Goal: Information Seeking & Learning: Check status

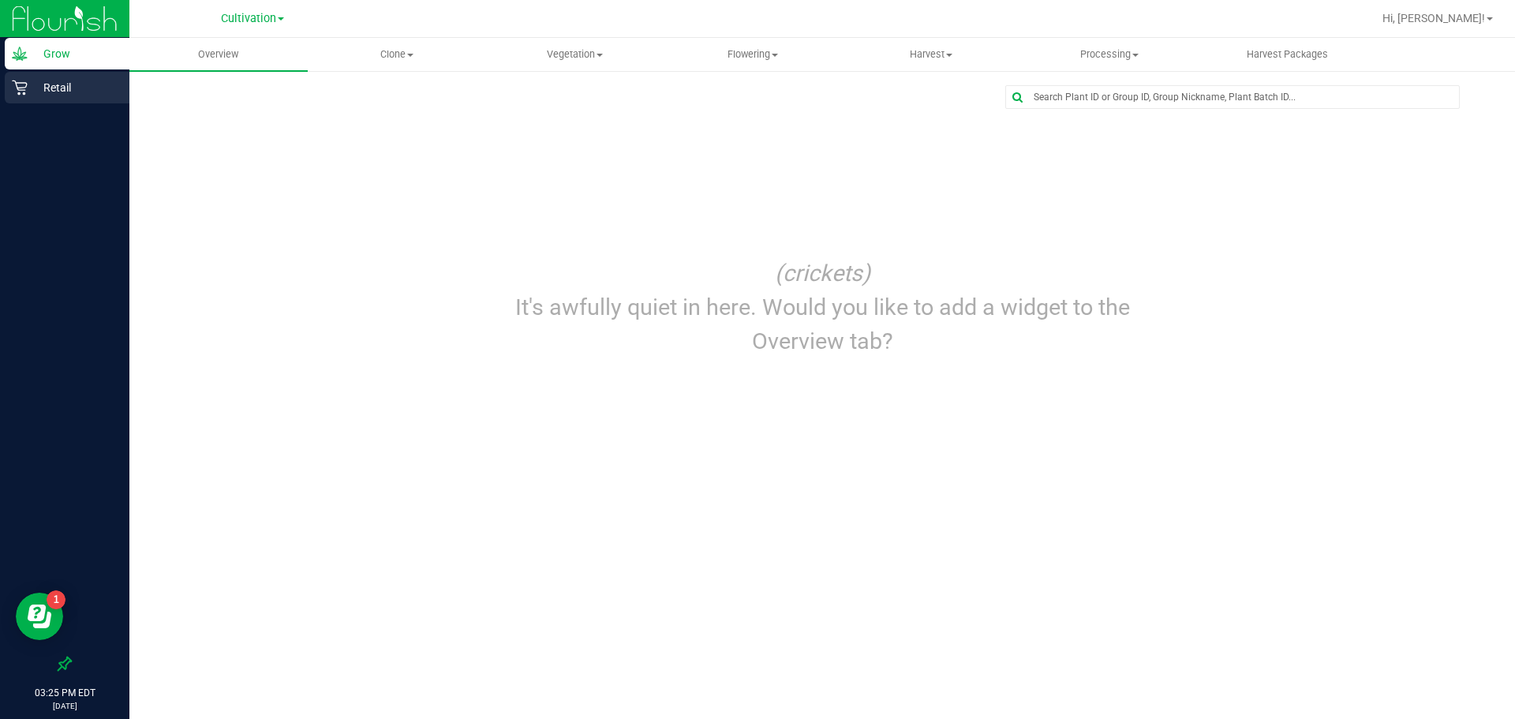
click at [70, 86] on p "Retail" at bounding box center [75, 87] width 95 height 19
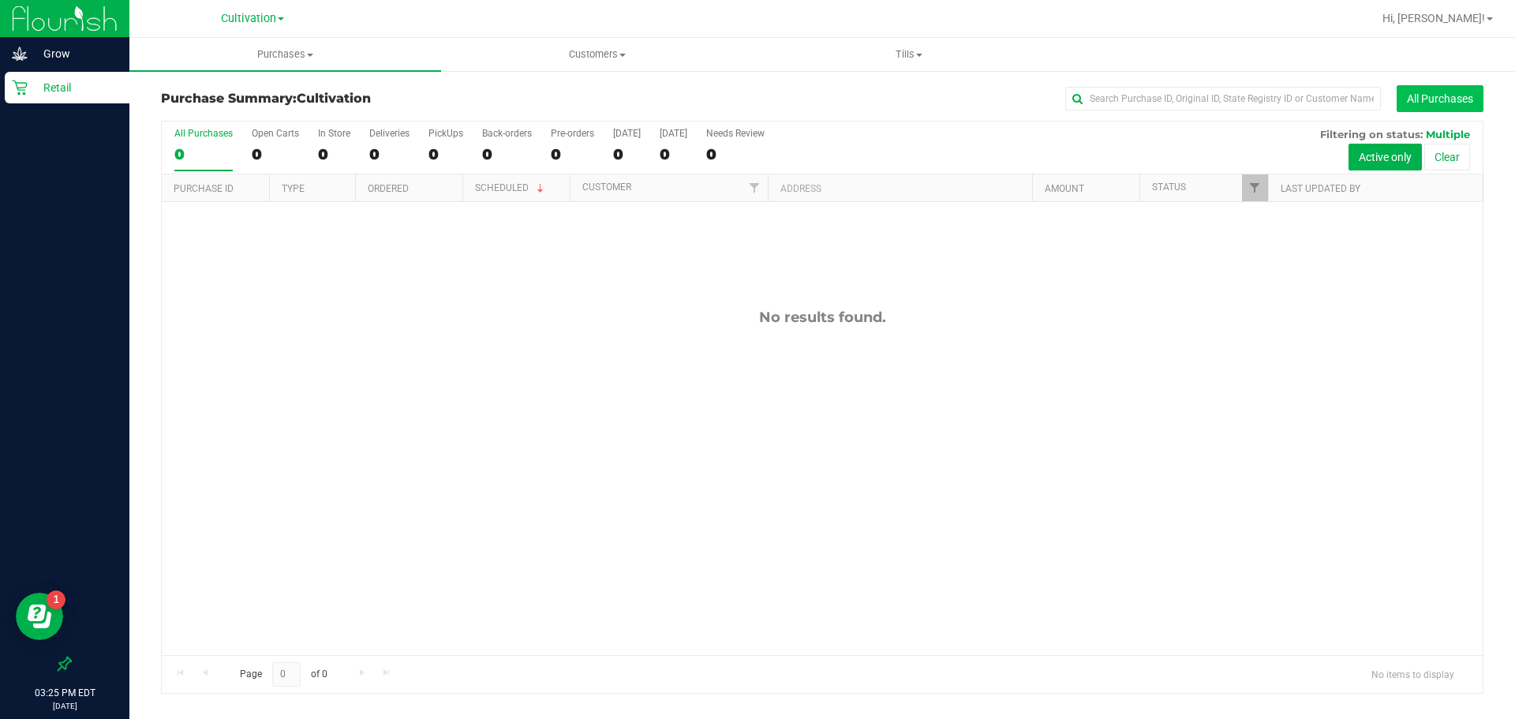
click at [1409, 92] on button "All Purchases" at bounding box center [1440, 98] width 87 height 27
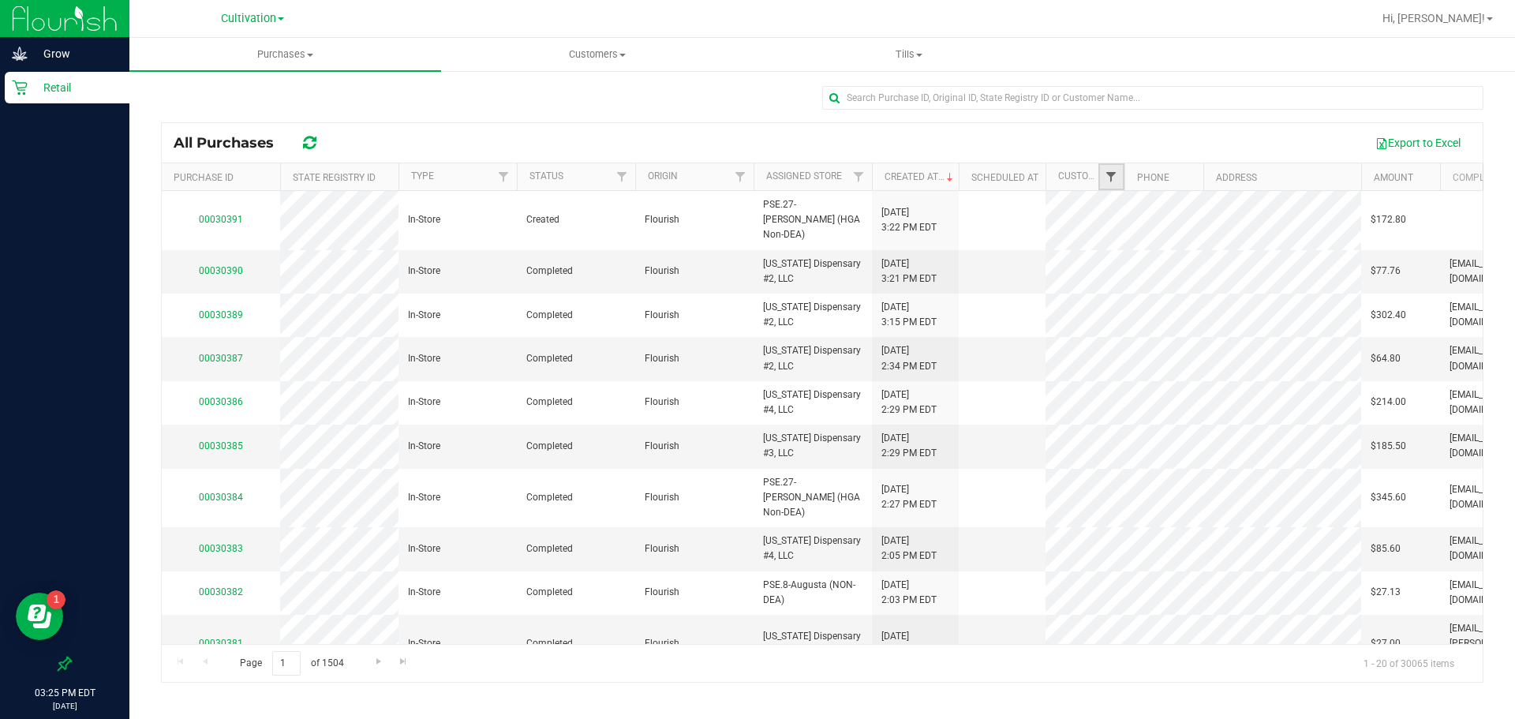
click at [1117, 174] on span "Filter" at bounding box center [1111, 176] width 13 height 13
click at [1138, 215] on input "text" at bounding box center [1189, 212] width 163 height 24
type input "[PERSON_NAME]"
click at [1108, 236] on button "Filter" at bounding box center [1146, 253] width 76 height 35
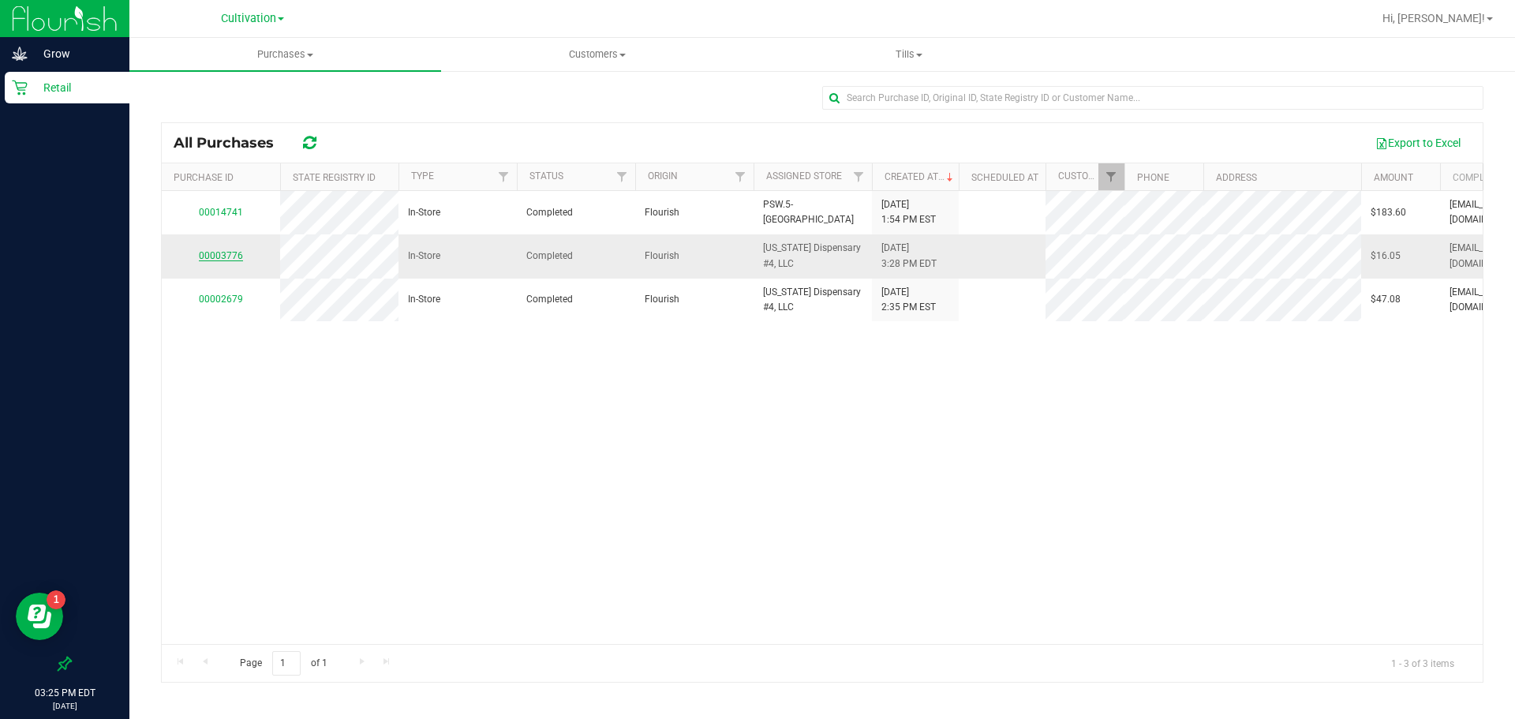
click at [235, 256] on link "00003776" at bounding box center [221, 255] width 44 height 11
click at [52, 91] on p "Retail" at bounding box center [75, 87] width 95 height 19
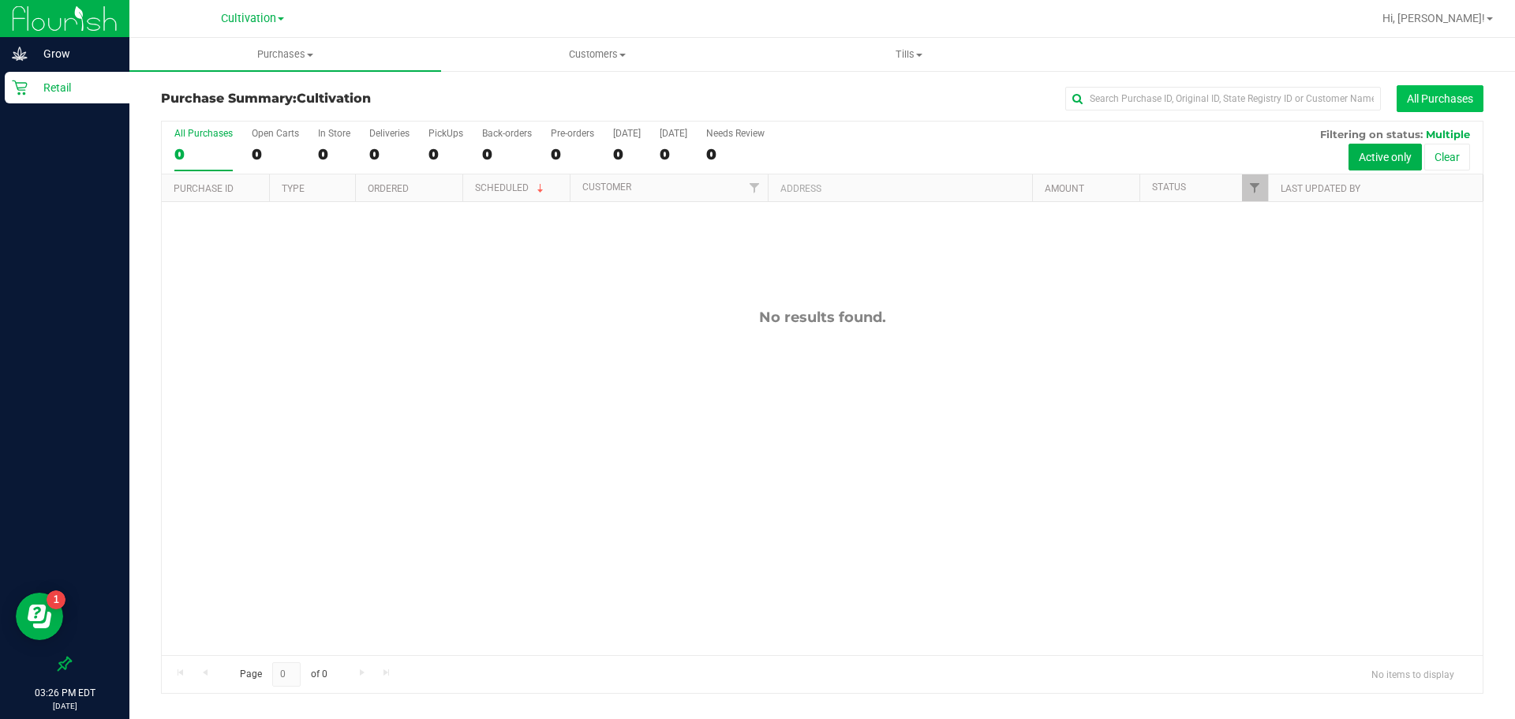
click at [1421, 85] on button "All Purchases" at bounding box center [1440, 98] width 87 height 27
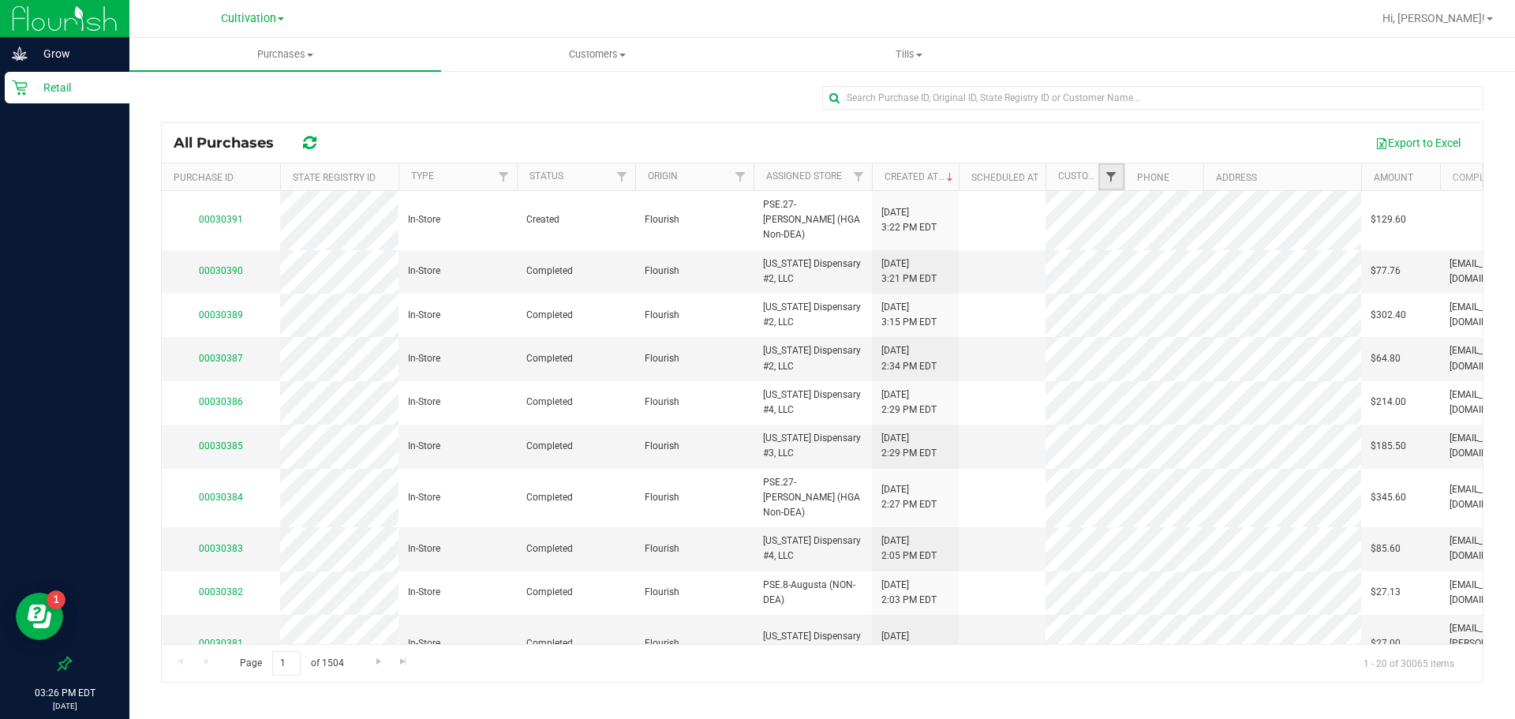
click at [1111, 179] on span "Filter" at bounding box center [1111, 176] width 13 height 13
click at [1161, 215] on input "text" at bounding box center [1189, 212] width 163 height 24
click at [1110, 183] on span "Filter" at bounding box center [1111, 176] width 13 height 13
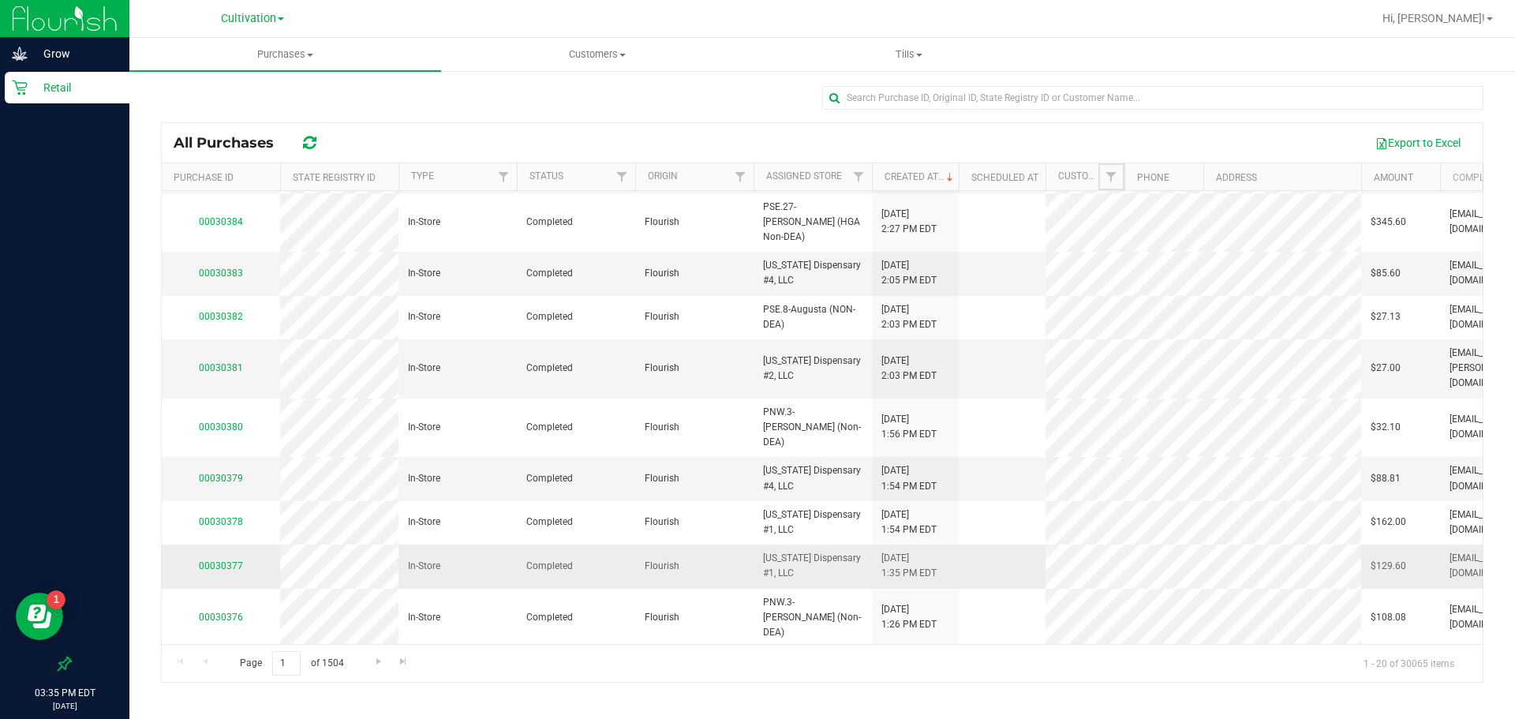
scroll to position [421, 0]
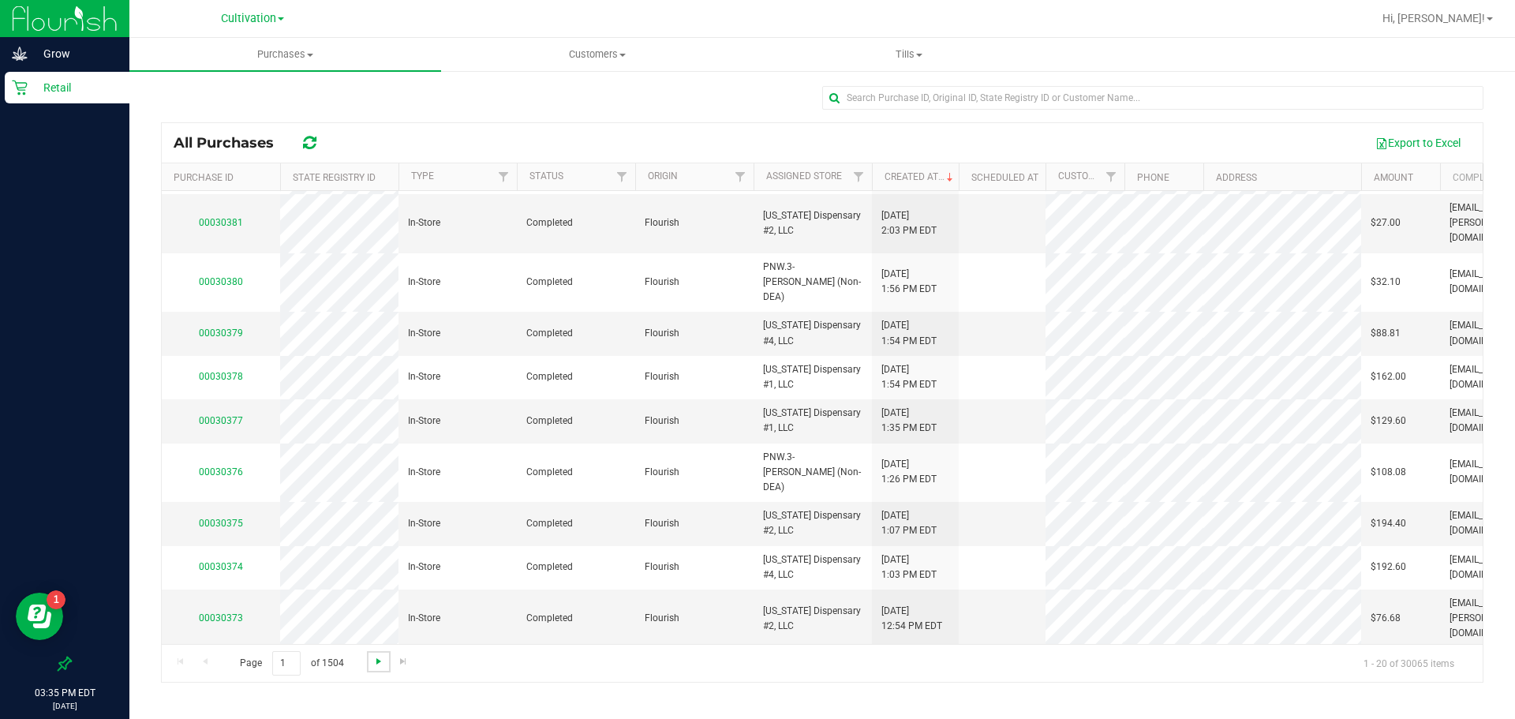
click at [377, 662] on span "Go to the next page" at bounding box center [378, 661] width 13 height 13
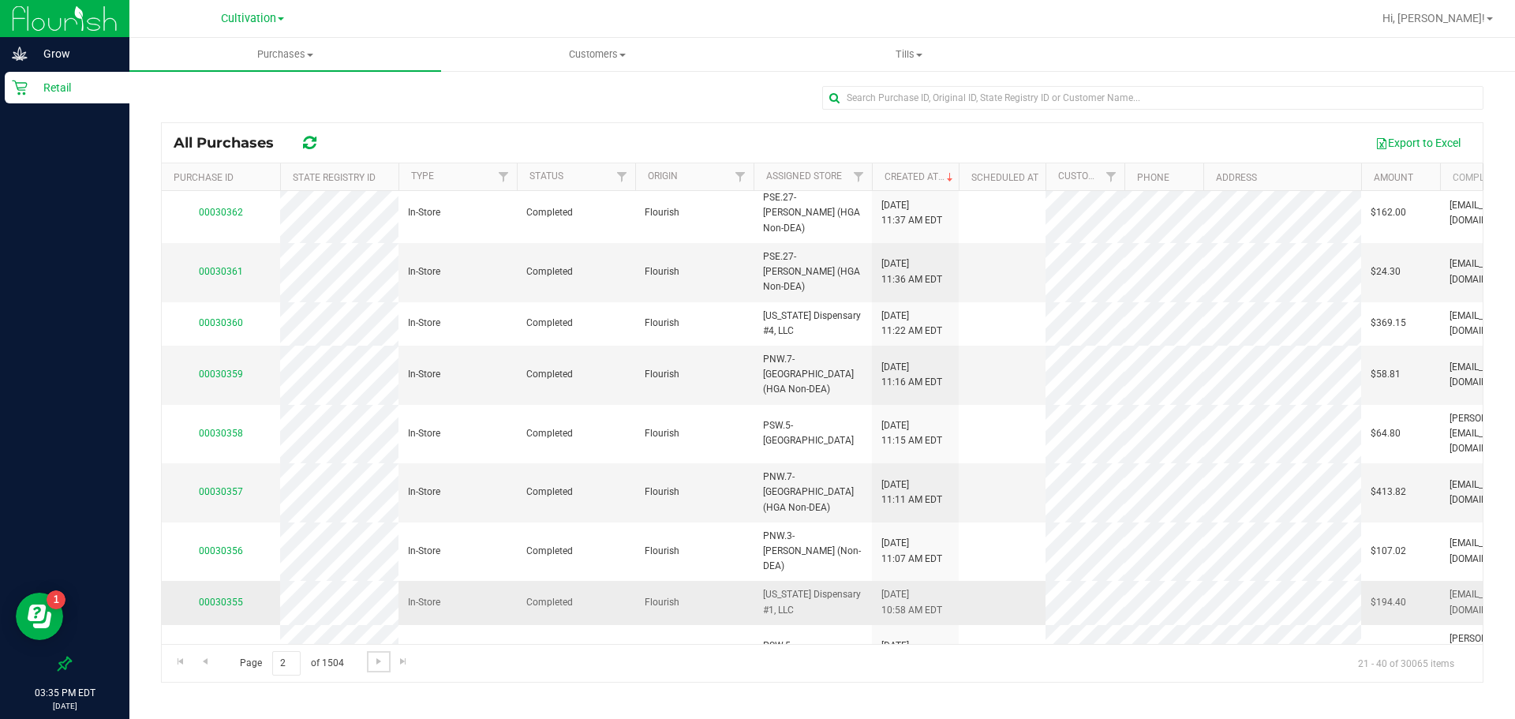
scroll to position [436, 0]
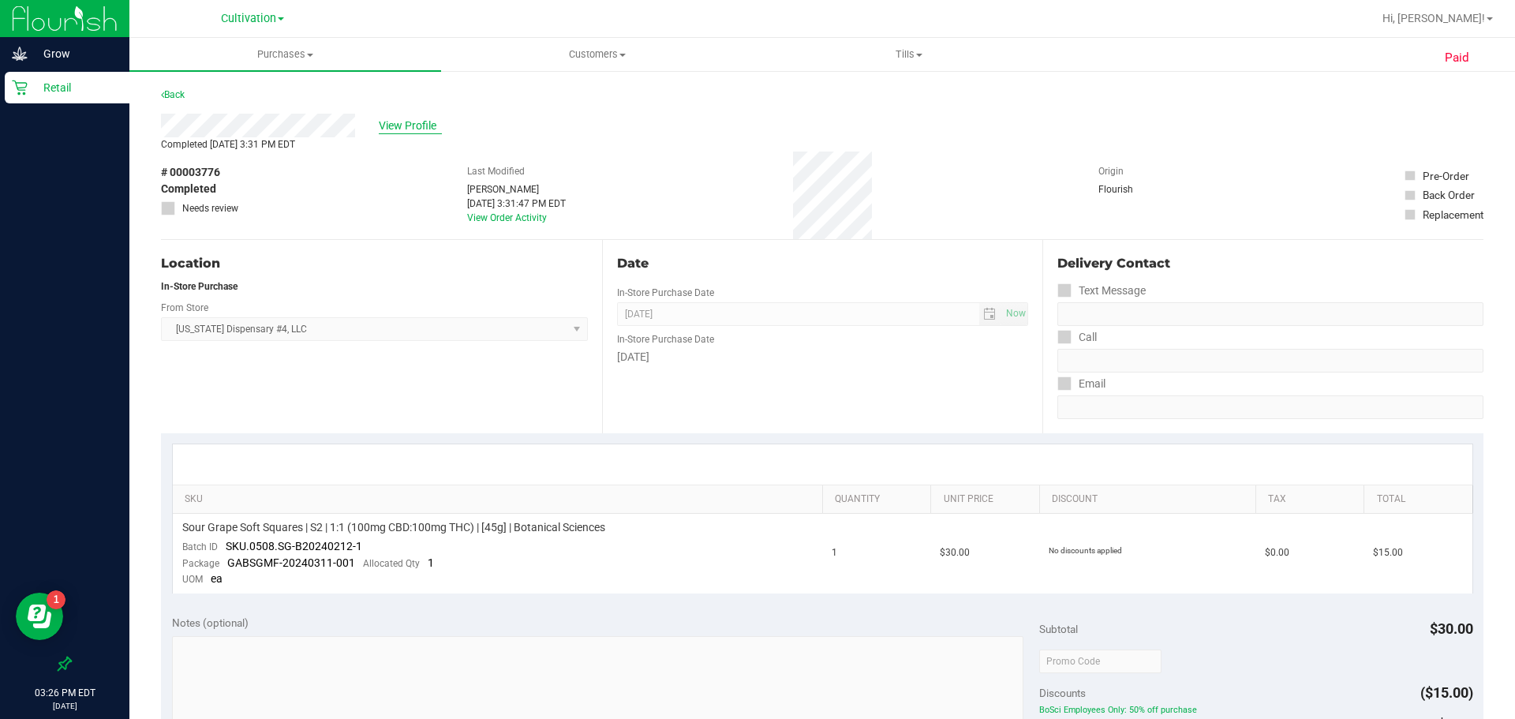
click at [417, 126] on span "View Profile" at bounding box center [410, 126] width 63 height 17
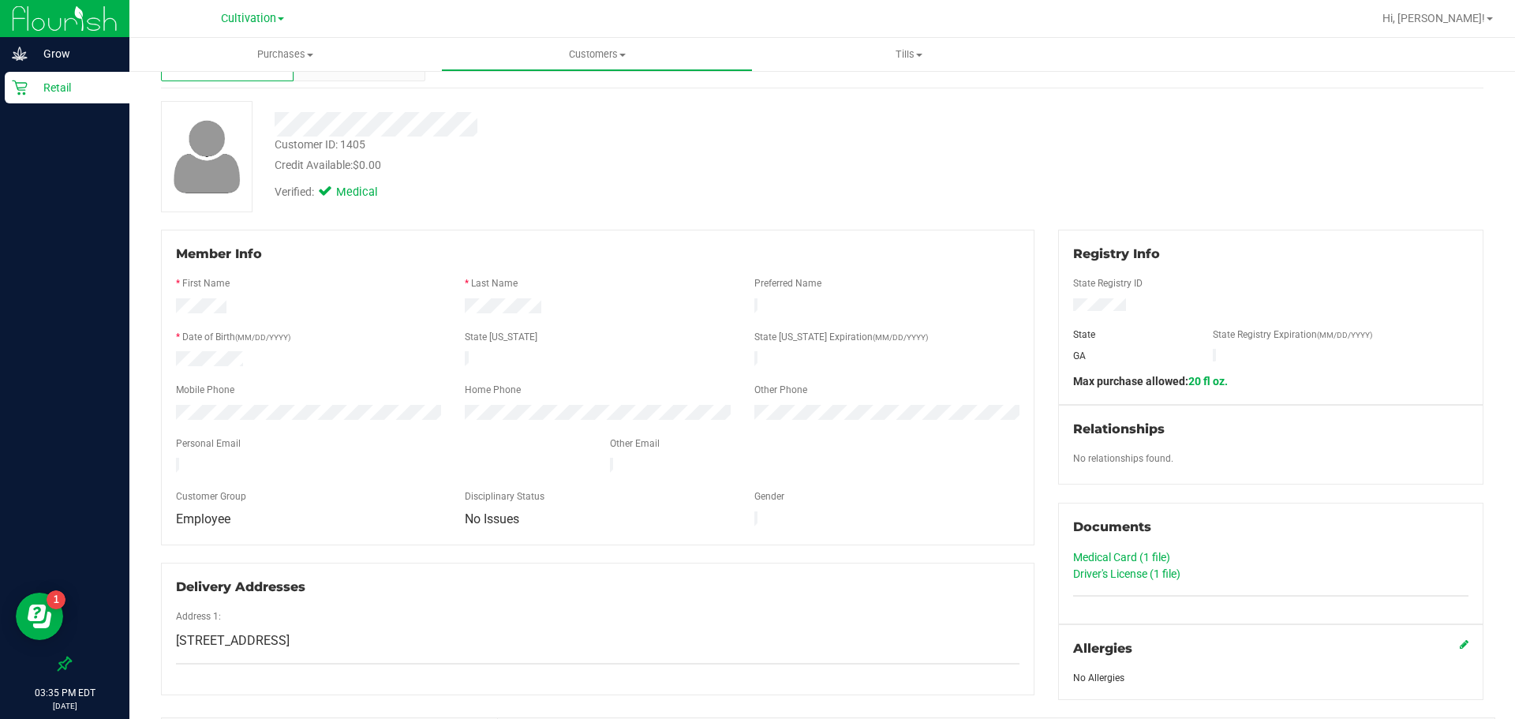
scroll to position [54, 0]
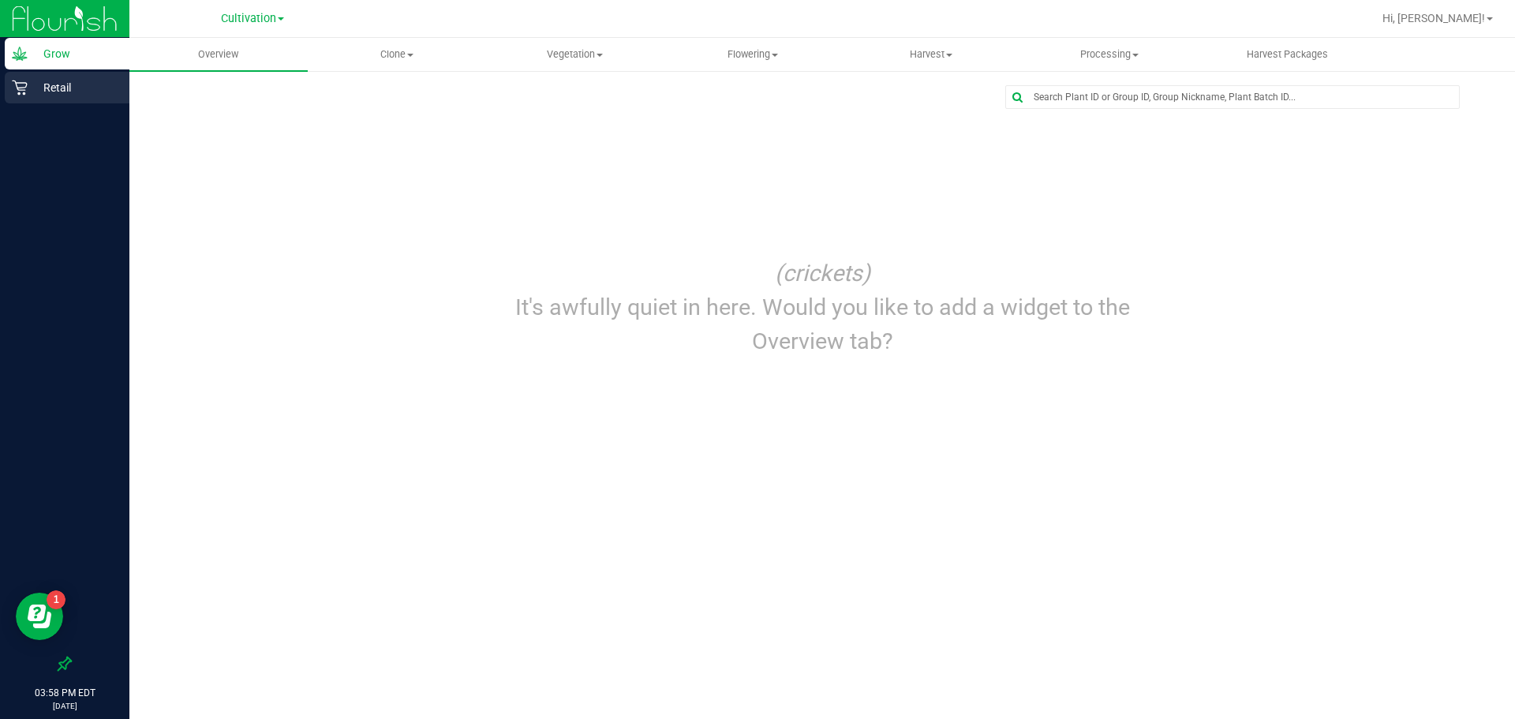
click at [48, 104] on link "Retail" at bounding box center [64, 89] width 129 height 34
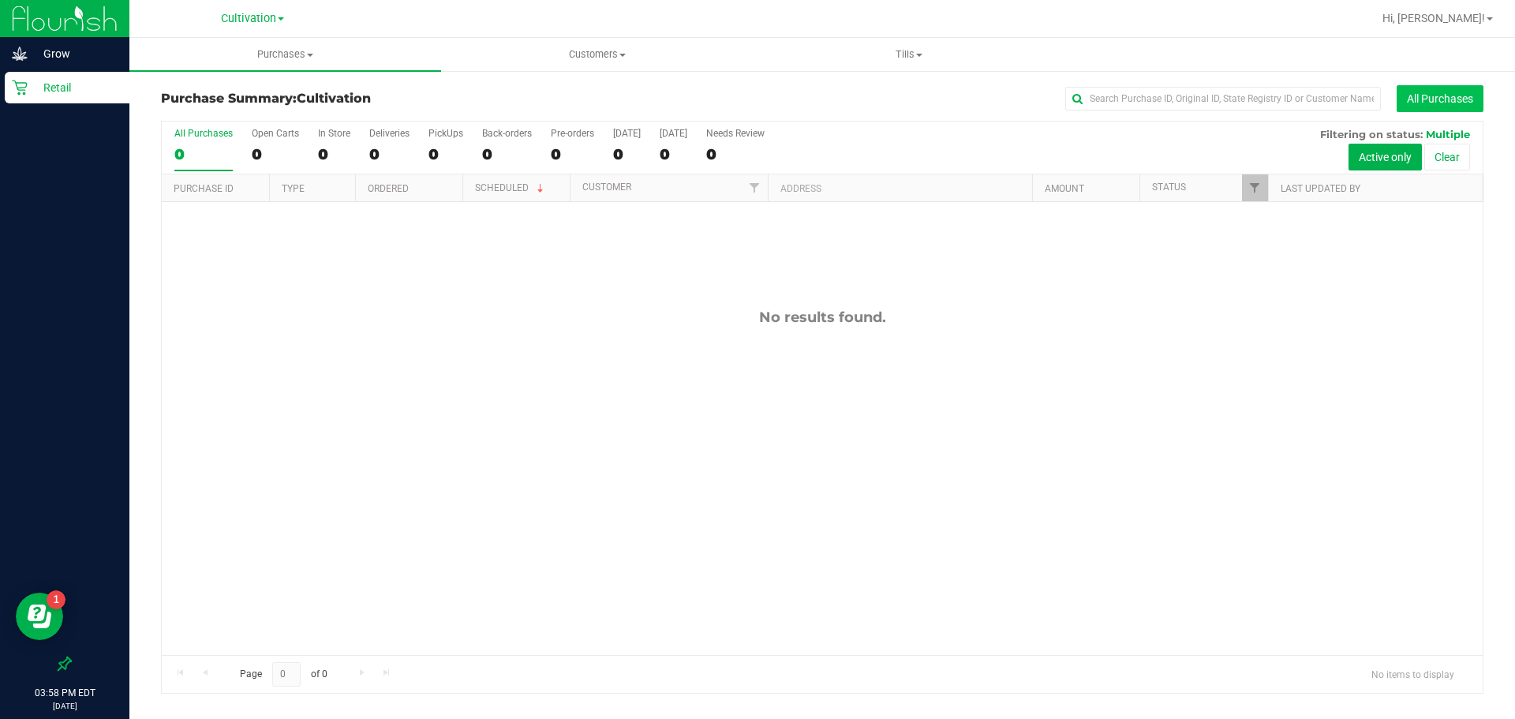
click at [1420, 94] on button "All Purchases" at bounding box center [1440, 98] width 87 height 27
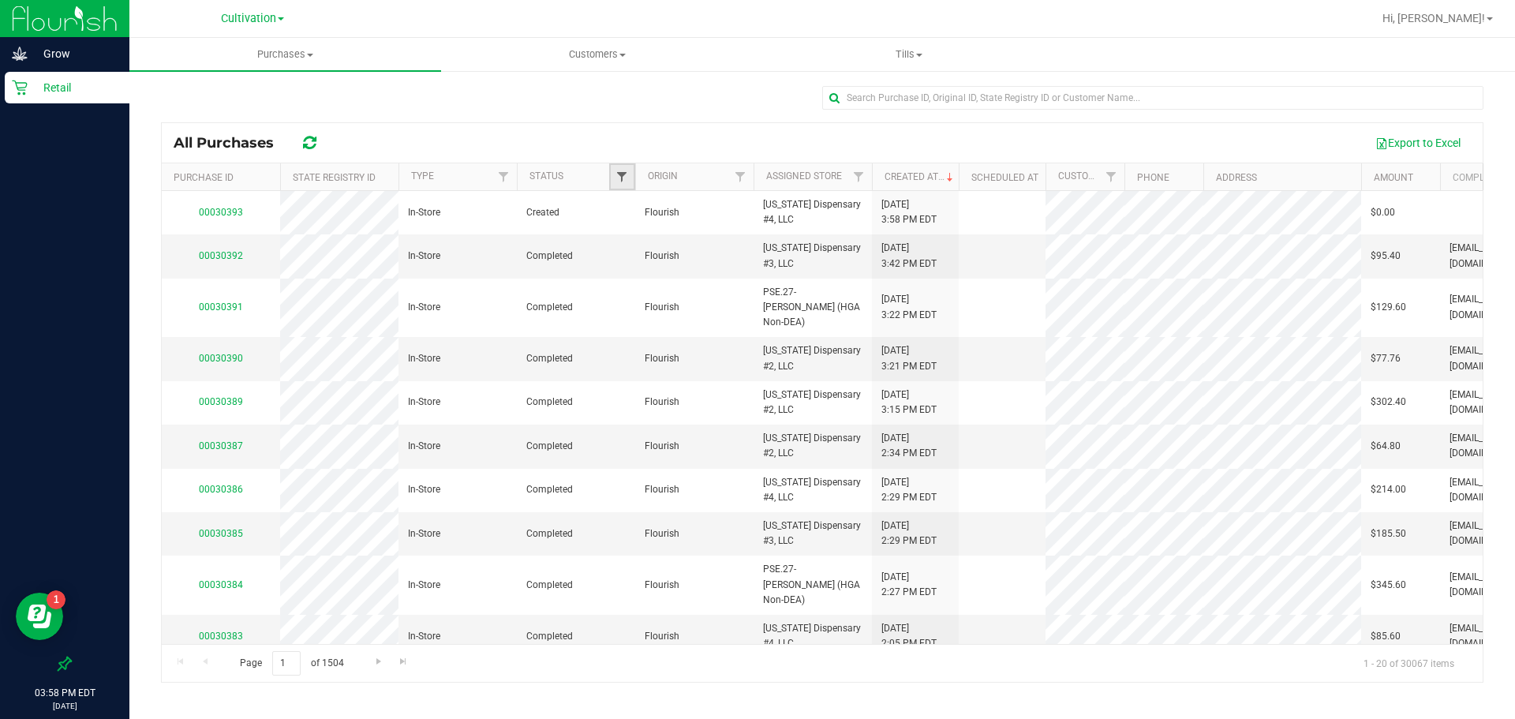
click at [624, 175] on span "Filter" at bounding box center [621, 176] width 13 height 13
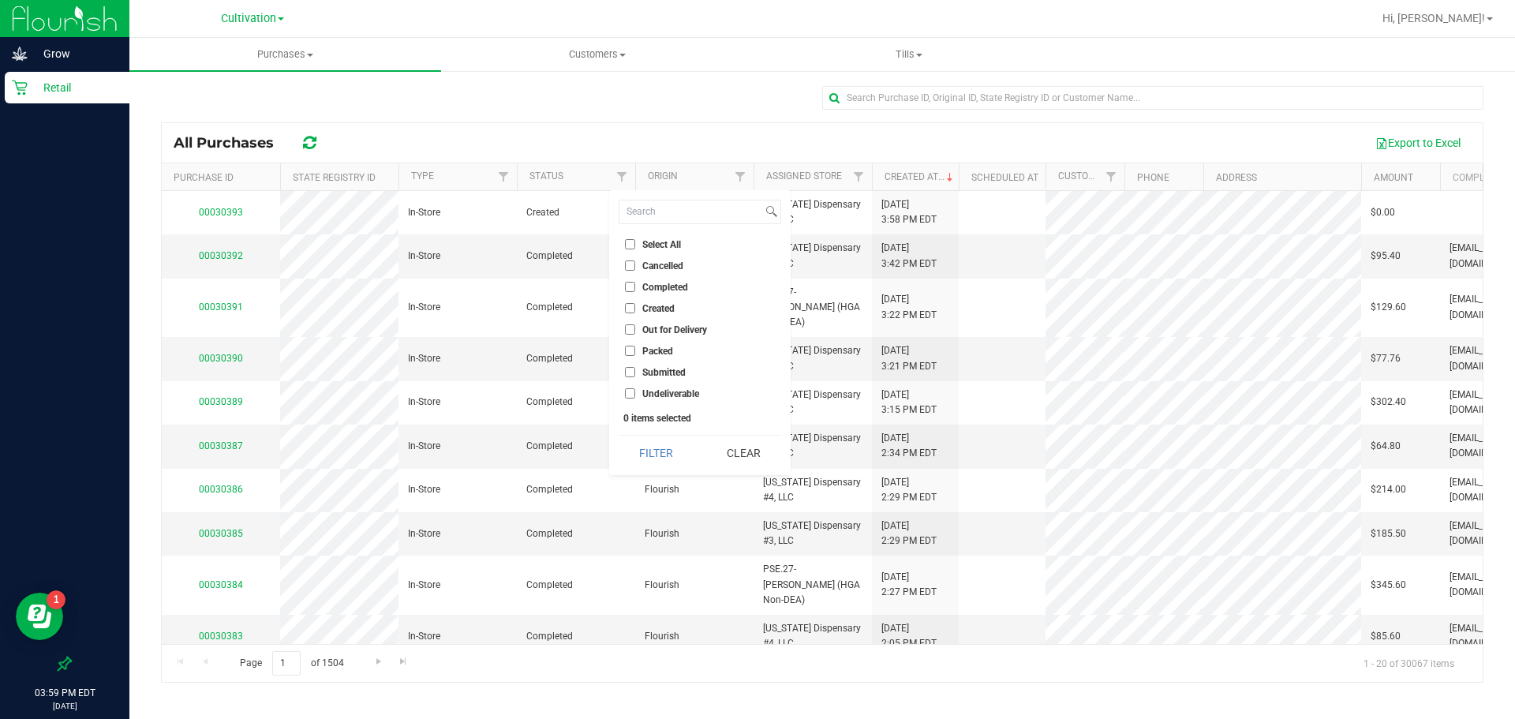
click at [632, 282] on input "Completed" at bounding box center [630, 287] width 10 height 10
checkbox input "true"
click at [657, 445] on button "Filter" at bounding box center [657, 453] width 76 height 35
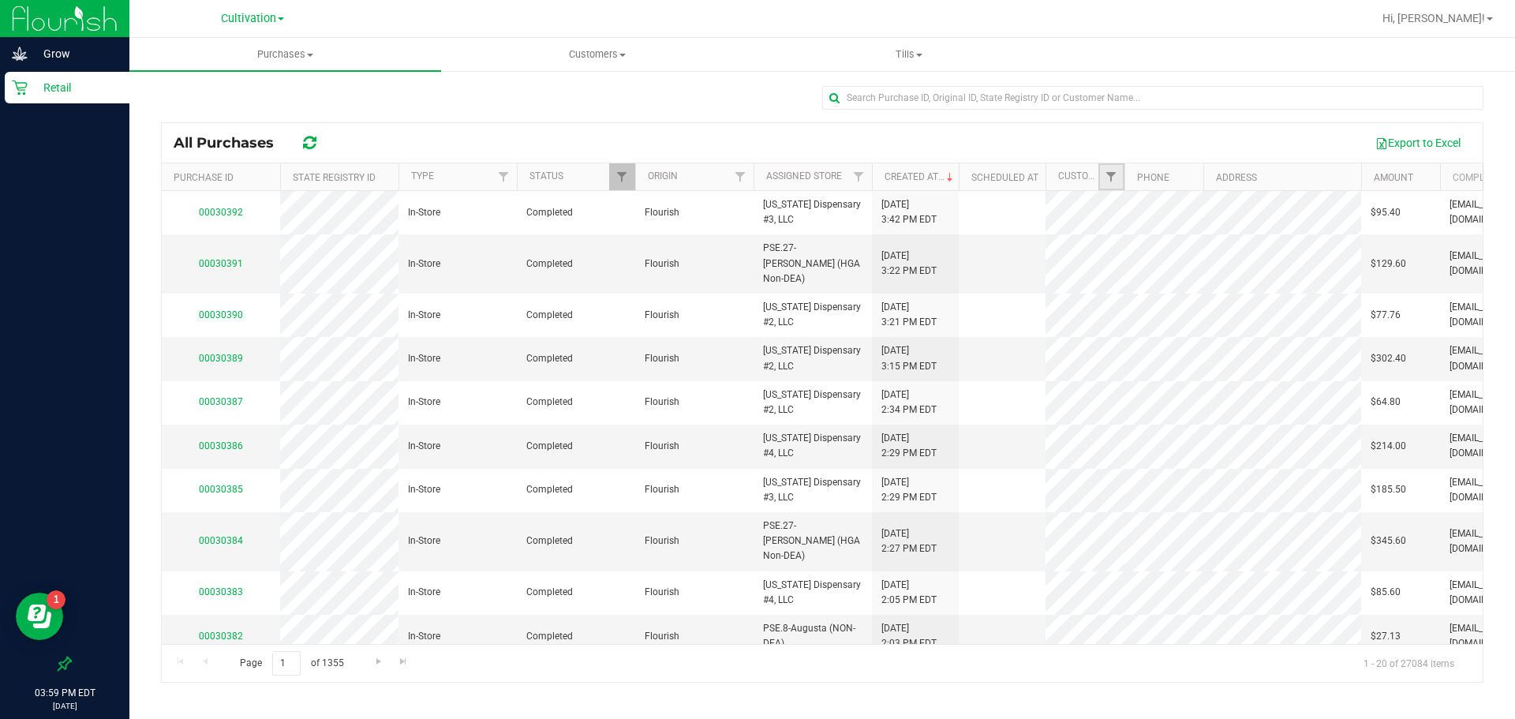
click at [1111, 185] on link "Filter" at bounding box center [1111, 176] width 26 height 27
click at [1141, 215] on input "text" at bounding box center [1189, 212] width 163 height 24
type input "durie"
click at [1142, 253] on button "Filter" at bounding box center [1146, 253] width 76 height 35
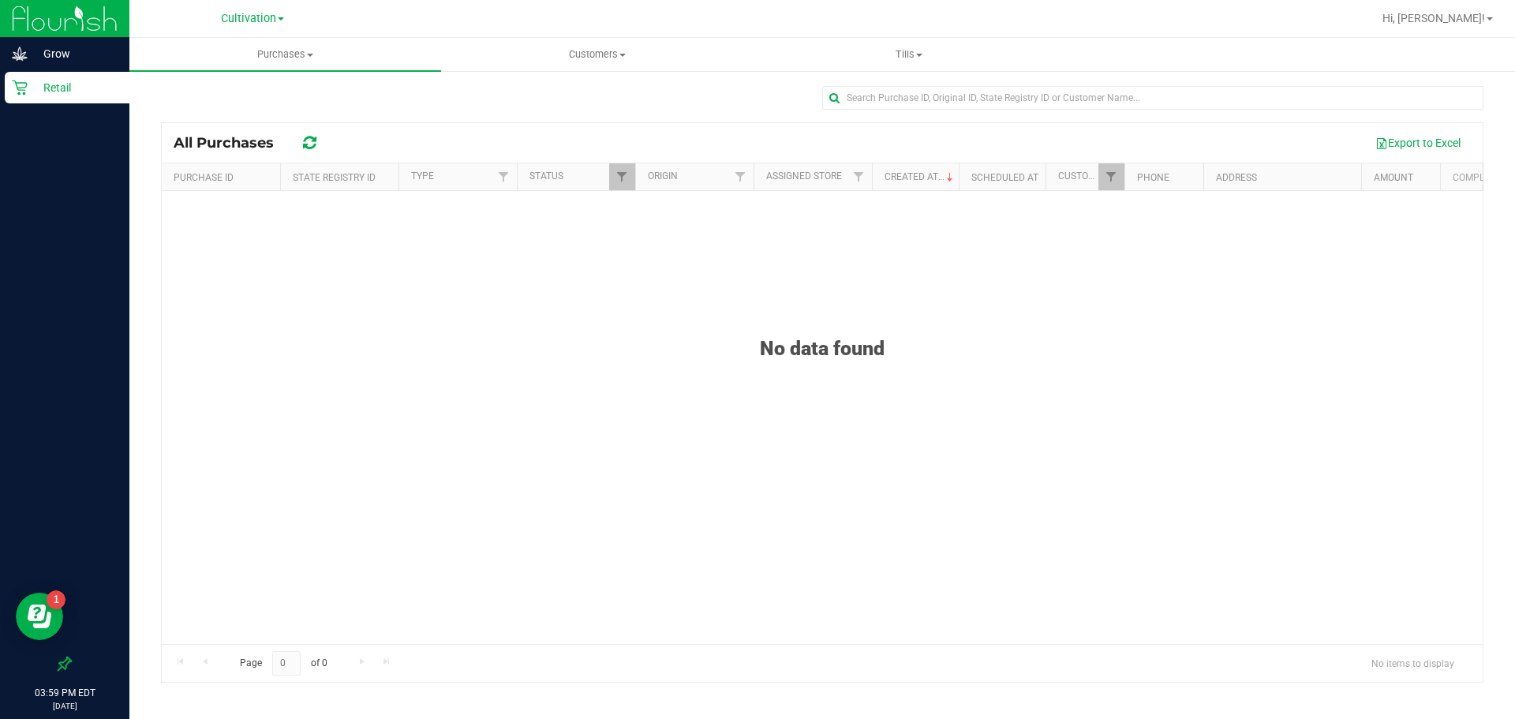
click at [1122, 168] on div at bounding box center [1124, 177] width 7 height 28
click at [1114, 174] on span "Filter" at bounding box center [1111, 176] width 13 height 13
click at [1245, 258] on button "Clear" at bounding box center [1233, 253] width 76 height 35
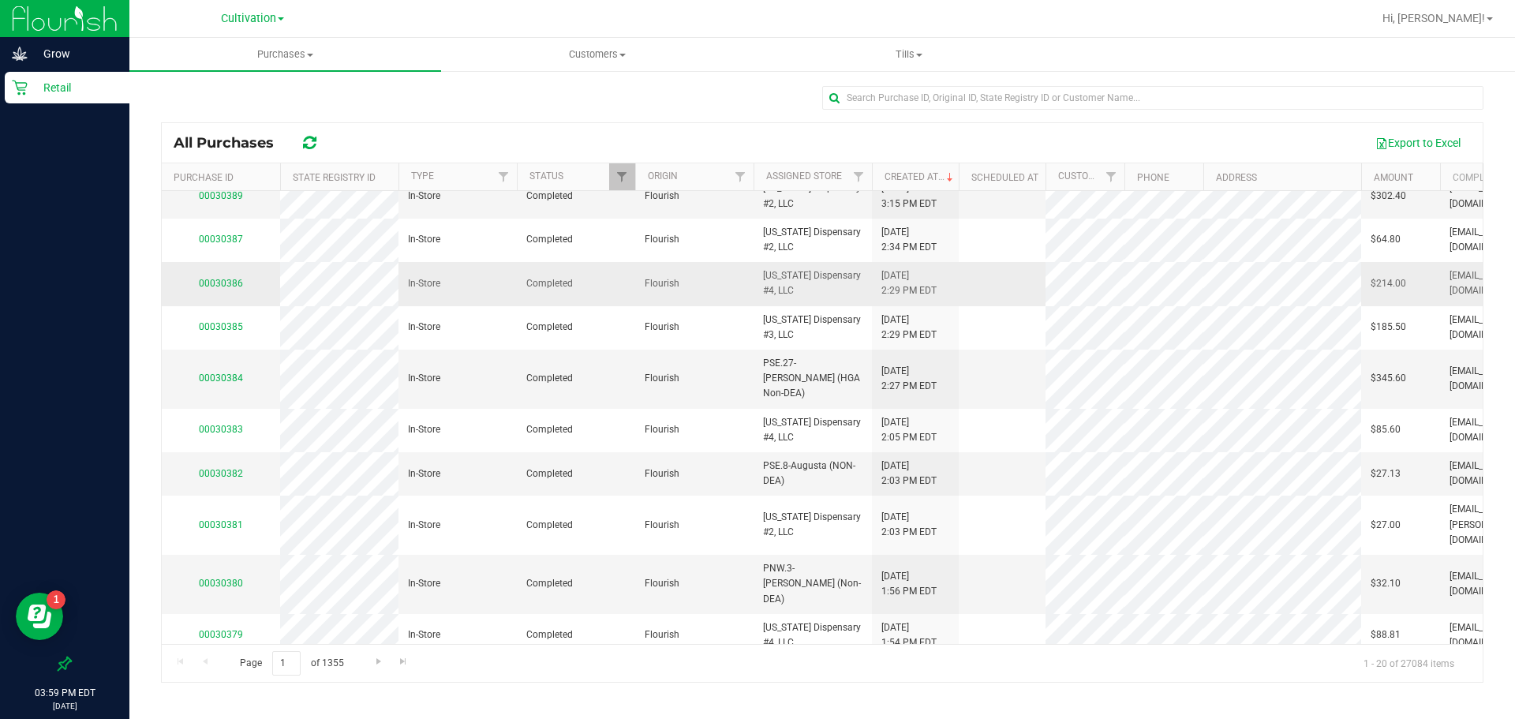
scroll to position [421, 0]
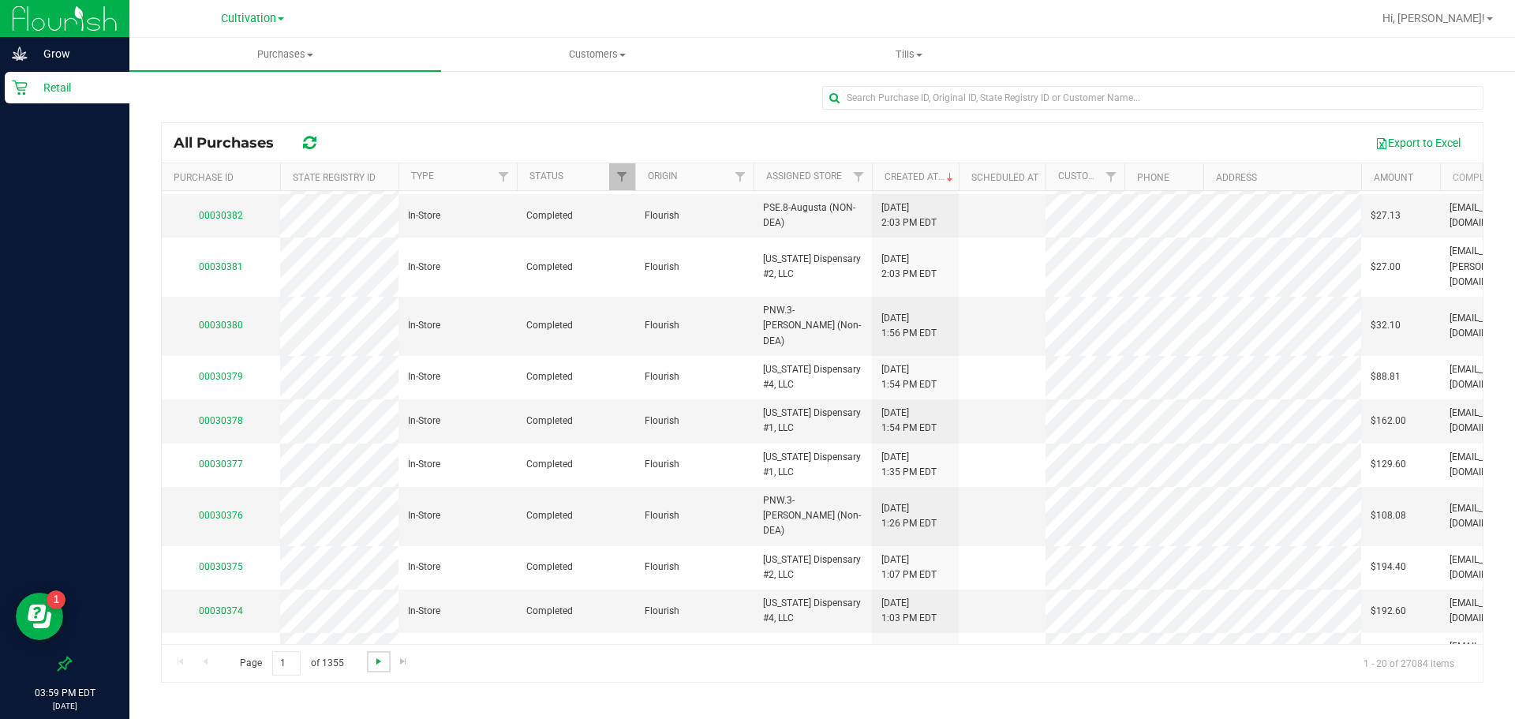
click at [372, 664] on span "Go to the next page" at bounding box center [378, 661] width 13 height 13
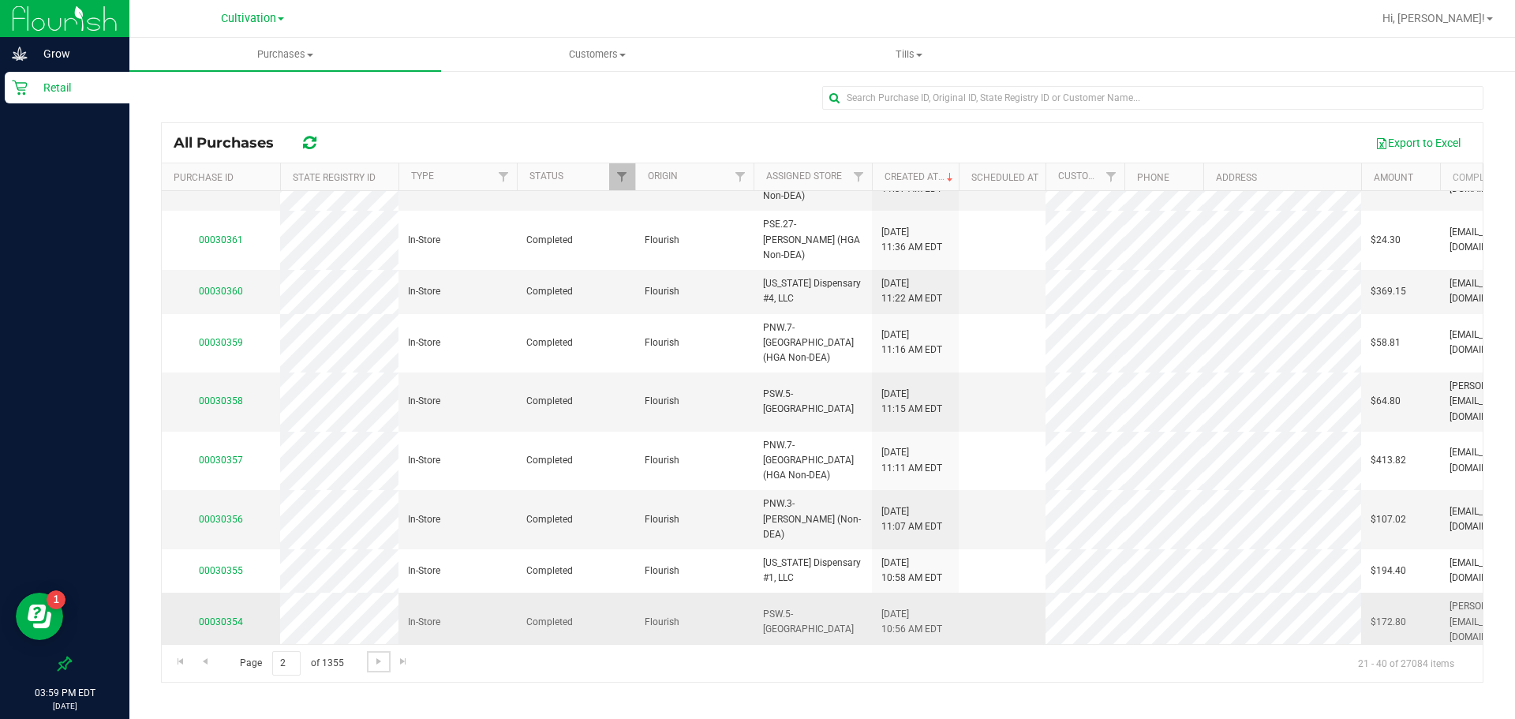
scroll to position [0, 0]
